Goal: Transaction & Acquisition: Purchase product/service

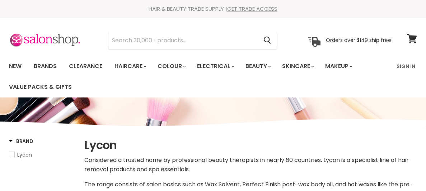
select select "manual"
click at [234, 44] on input "Search" at bounding box center [182, 40] width 149 height 16
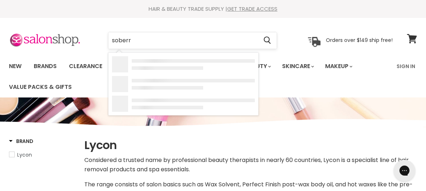
type input "soberry"
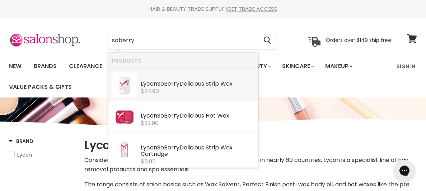
click at [183, 82] on div "Lycon SoBerry Delicious Strip Wax" at bounding box center [198, 85] width 114 height 8
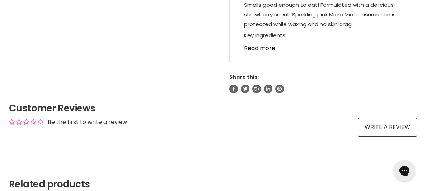
scroll to position [452, 0]
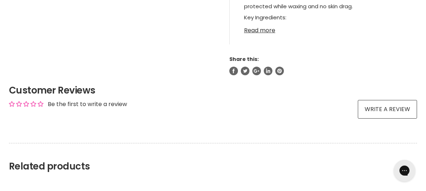
click at [272, 31] on link "Read more" at bounding box center [323, 28] width 158 height 11
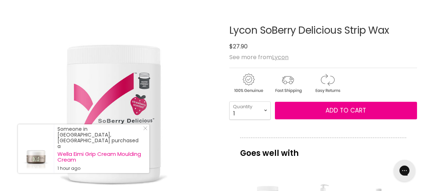
scroll to position [0, 0]
